Goal: Information Seeking & Learning: Understand process/instructions

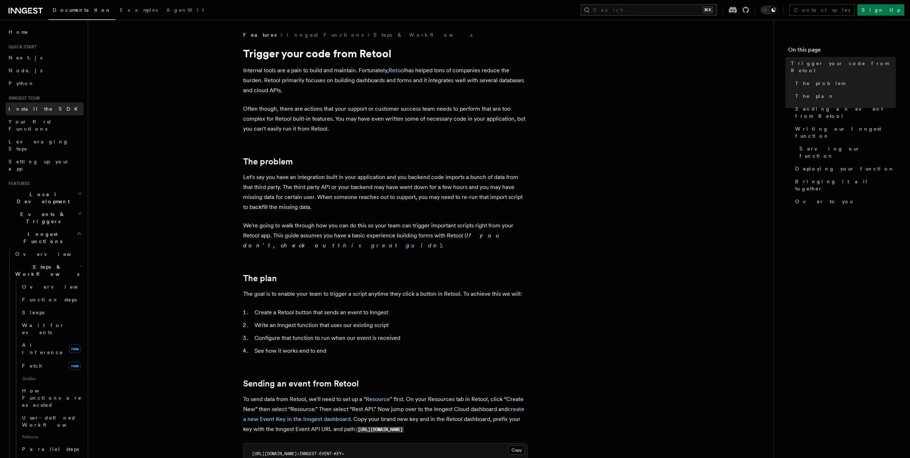
click at [45, 109] on link "Install the SDK" at bounding box center [45, 108] width 78 height 13
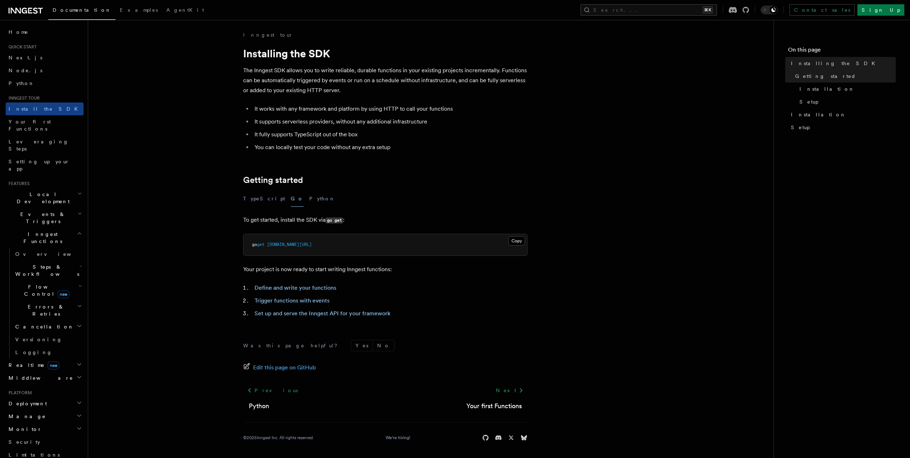
scroll to position [0, 0]
click at [278, 313] on link "Set up and serve the Inngest API for your framework" at bounding box center [323, 312] width 136 height 7
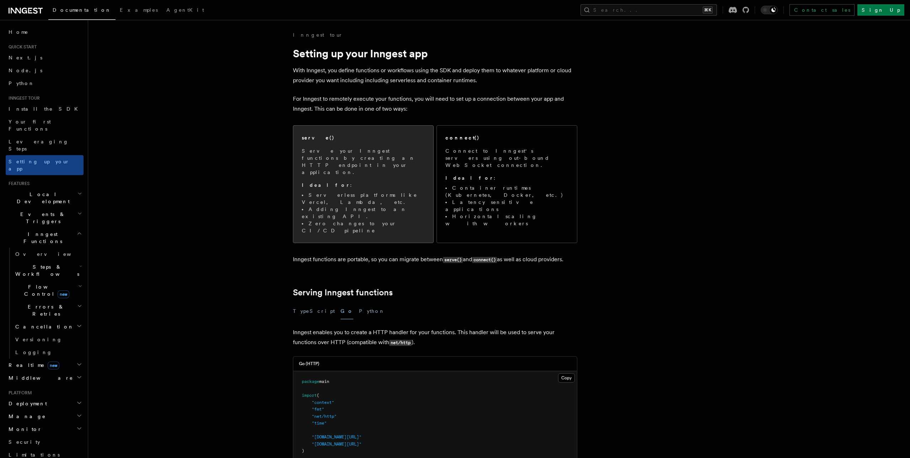
click at [335, 156] on p "Serve your Inngest functions by creating an HTTP endpoint in your application." at bounding box center [363, 161] width 123 height 28
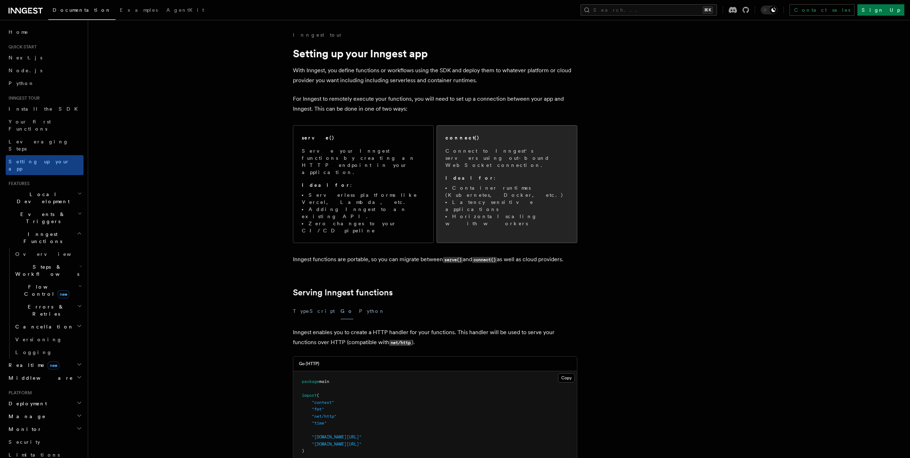
click at [462, 151] on p "Connect to Inngest's servers using out-bound WebSocket connection." at bounding box center [507, 157] width 123 height 21
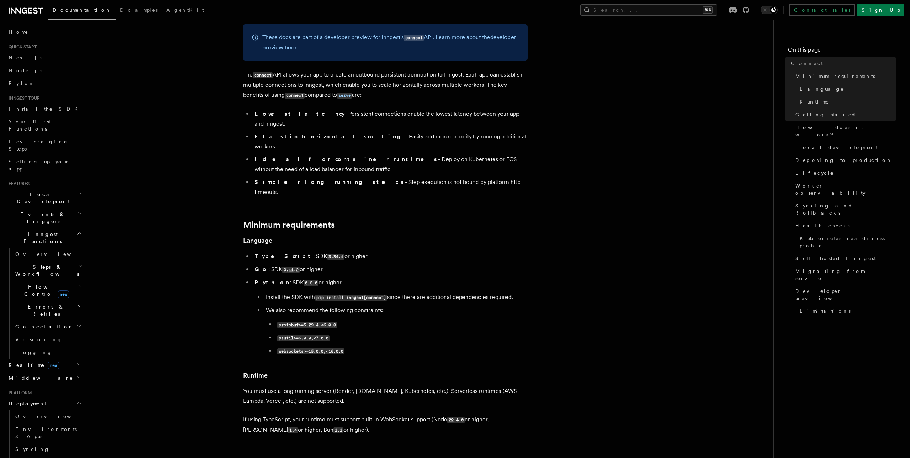
scroll to position [44, 0]
click at [416, 155] on li "Ideal for container runtimes - Deploy on Kubernetes or ECS without the need of …" at bounding box center [389, 165] width 275 height 20
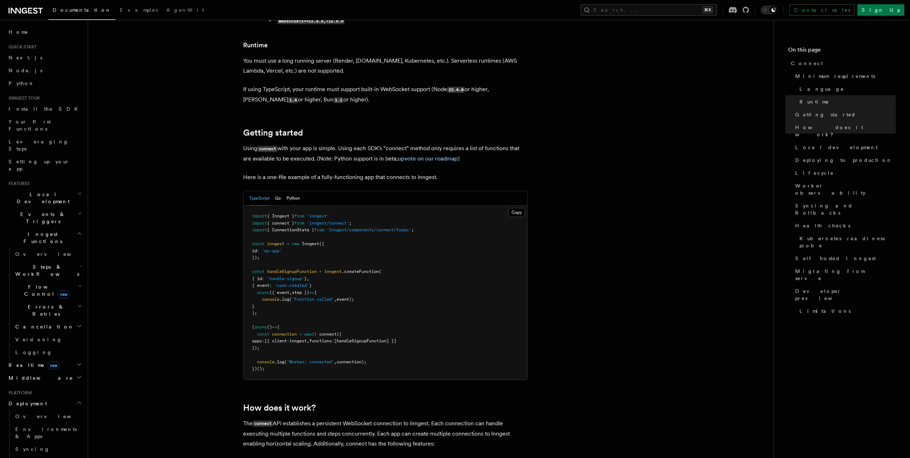
scroll to position [377, 0]
click at [279, 189] on button "Go" at bounding box center [278, 196] width 6 height 15
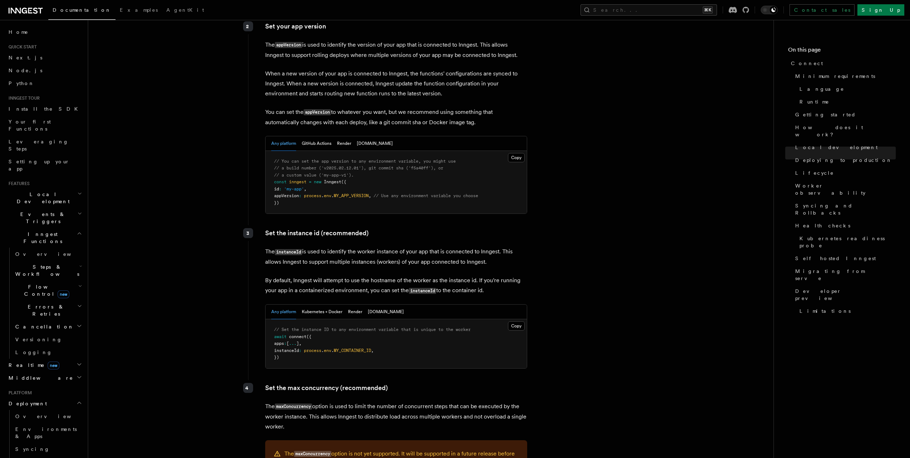
scroll to position [1345, 0]
click at [328, 304] on button "Kubernetes + Docker" at bounding box center [322, 311] width 41 height 15
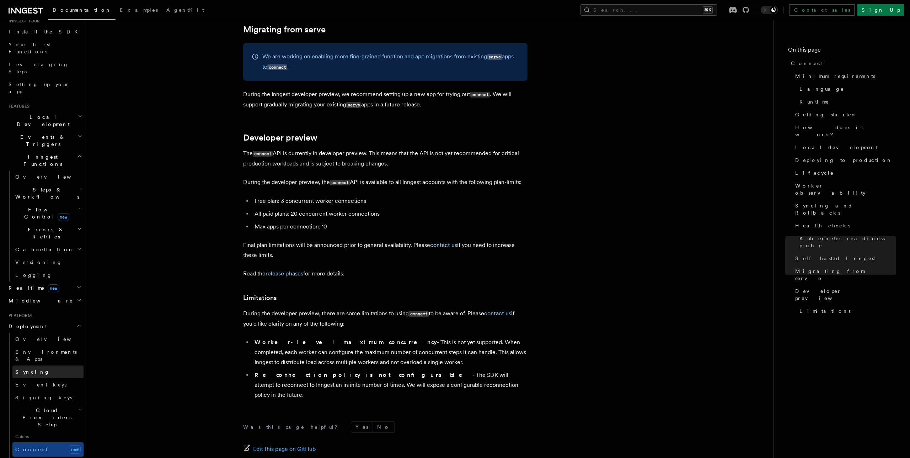
scroll to position [80, 0]
click at [79, 404] on icon "button" at bounding box center [81, 407] width 4 height 6
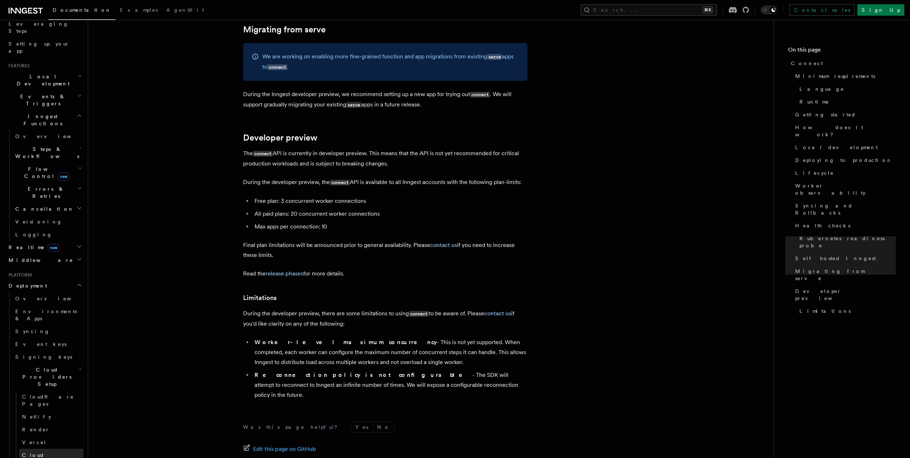
scroll to position [121, 0]
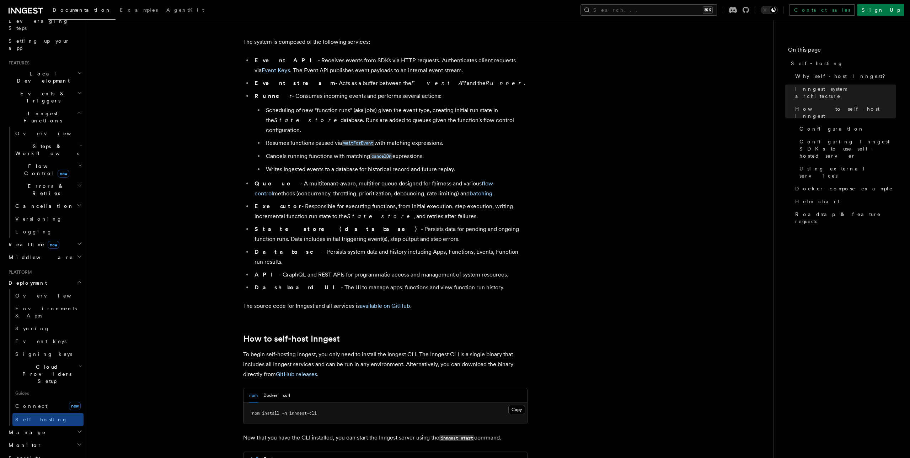
scroll to position [386, 0]
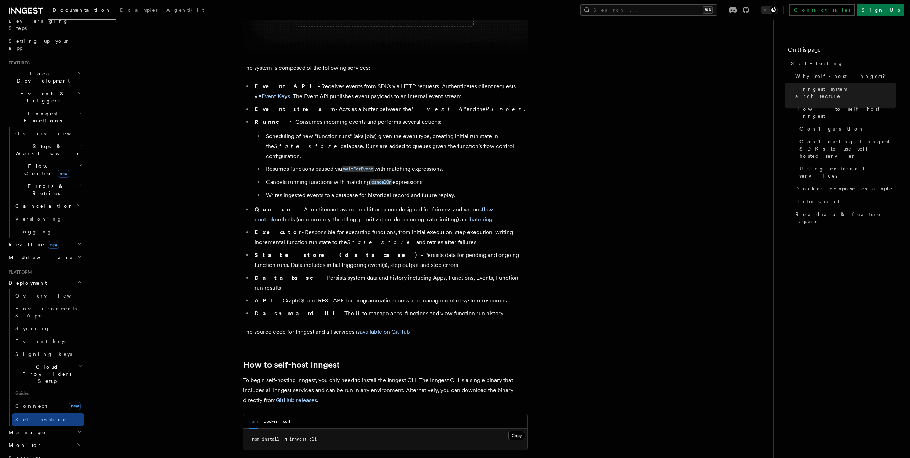
scroll to position [4015, 0]
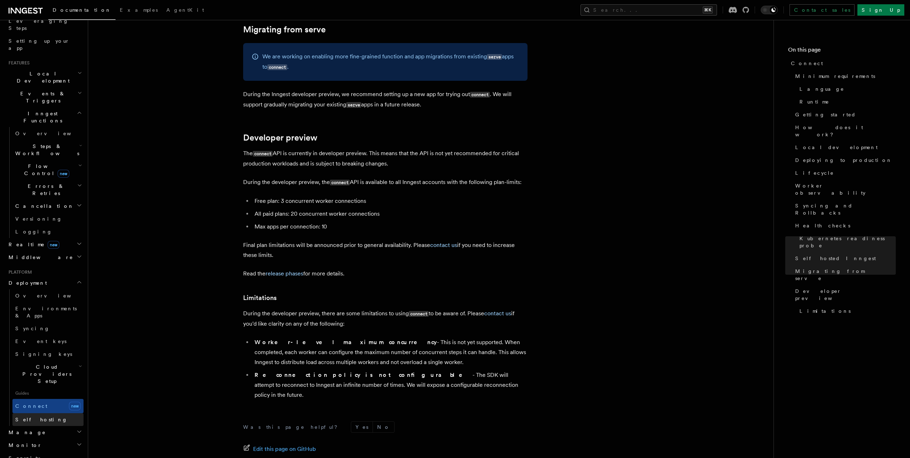
click at [47, 413] on link "Self hosting" at bounding box center [47, 419] width 71 height 13
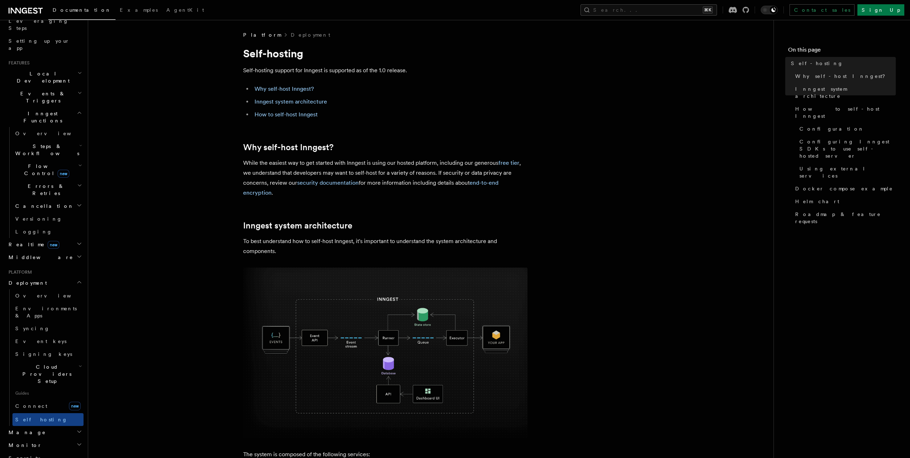
click at [69, 251] on h2 "Middleware" at bounding box center [45, 257] width 78 height 13
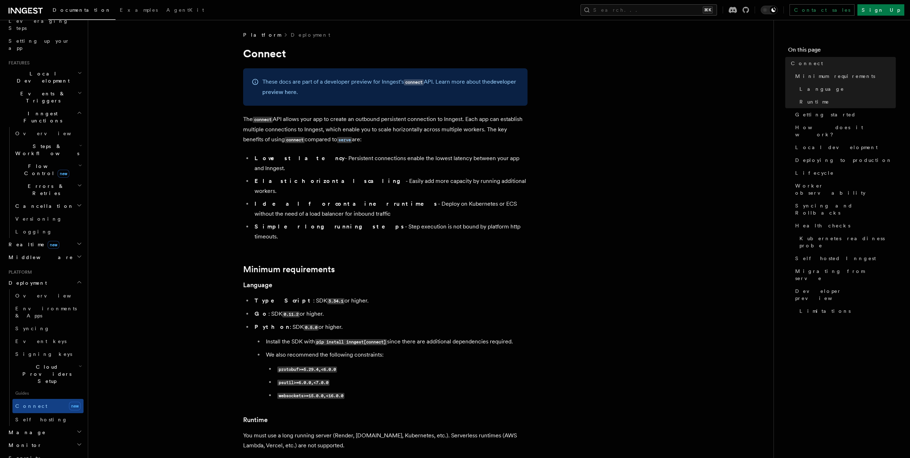
click at [37, 360] on h2 "Cloud Providers Setup" at bounding box center [47, 373] width 71 height 27
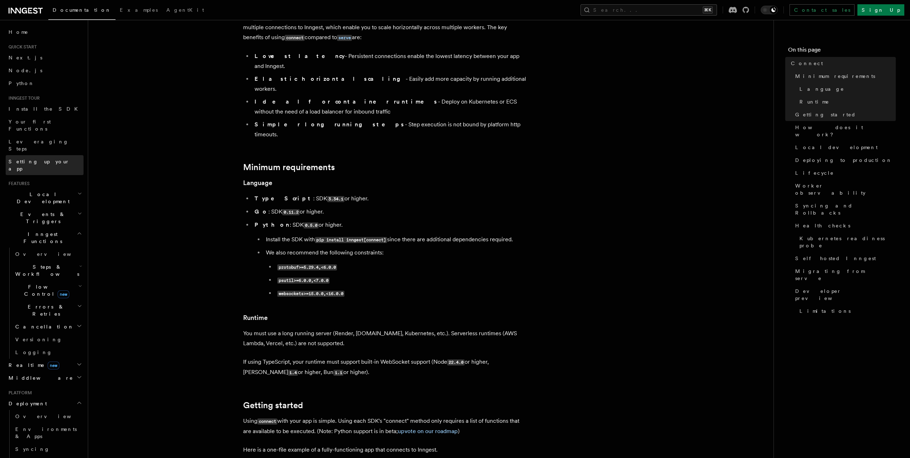
click at [46, 159] on span "Setting up your app" at bounding box center [39, 165] width 61 height 13
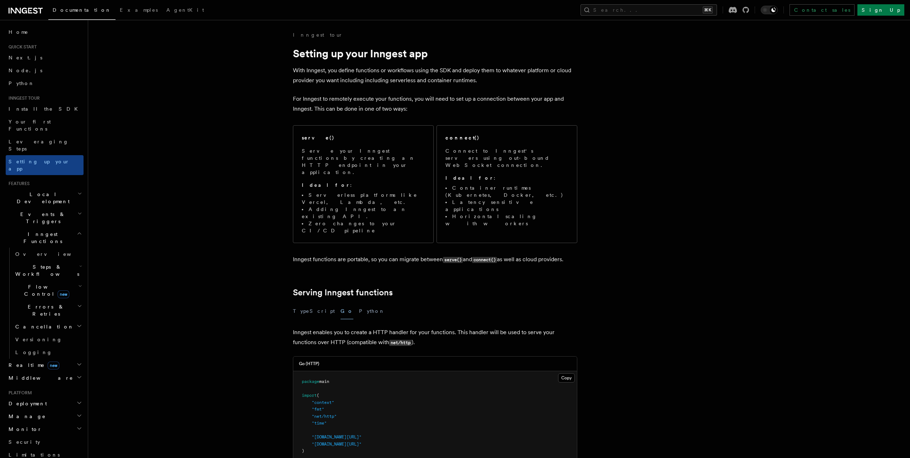
click at [79, 191] on icon "button" at bounding box center [80, 194] width 5 height 6
click at [30, 312] on link "Overview" at bounding box center [47, 318] width 71 height 13
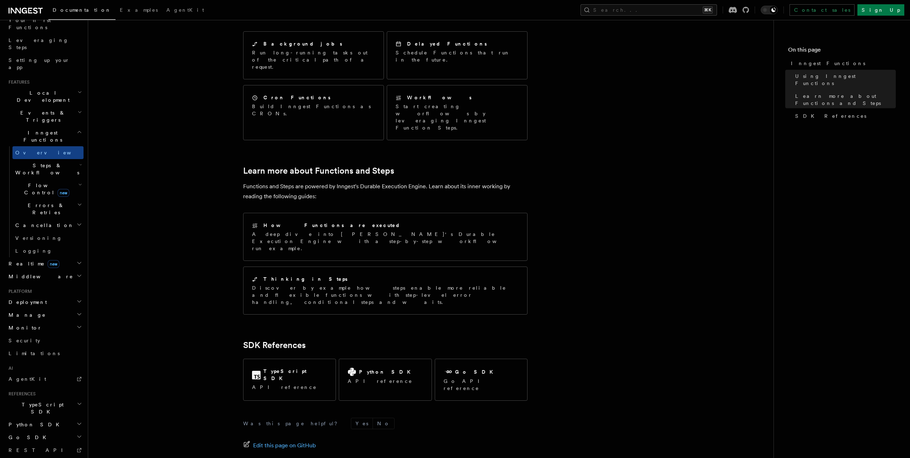
scroll to position [111, 0]
click at [78, 424] on icon "button" at bounding box center [79, 427] width 6 height 6
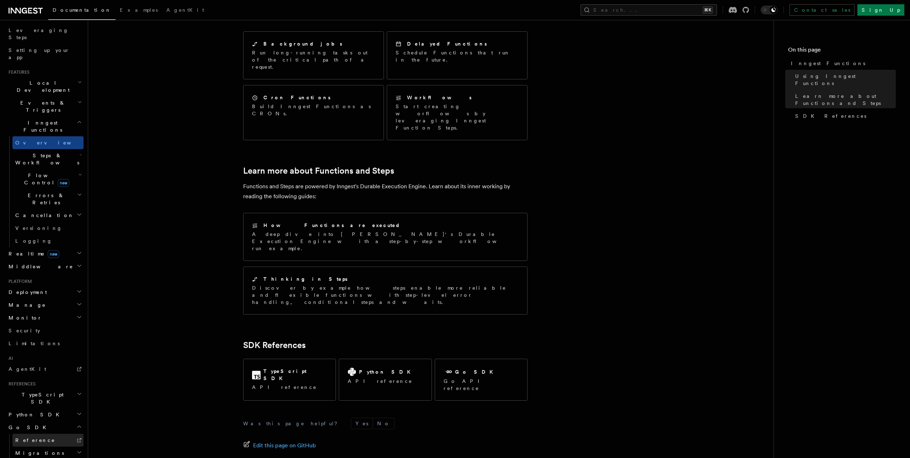
click at [46, 433] on link "Reference" at bounding box center [47, 439] width 71 height 13
